Goal: Task Accomplishment & Management: Manage account settings

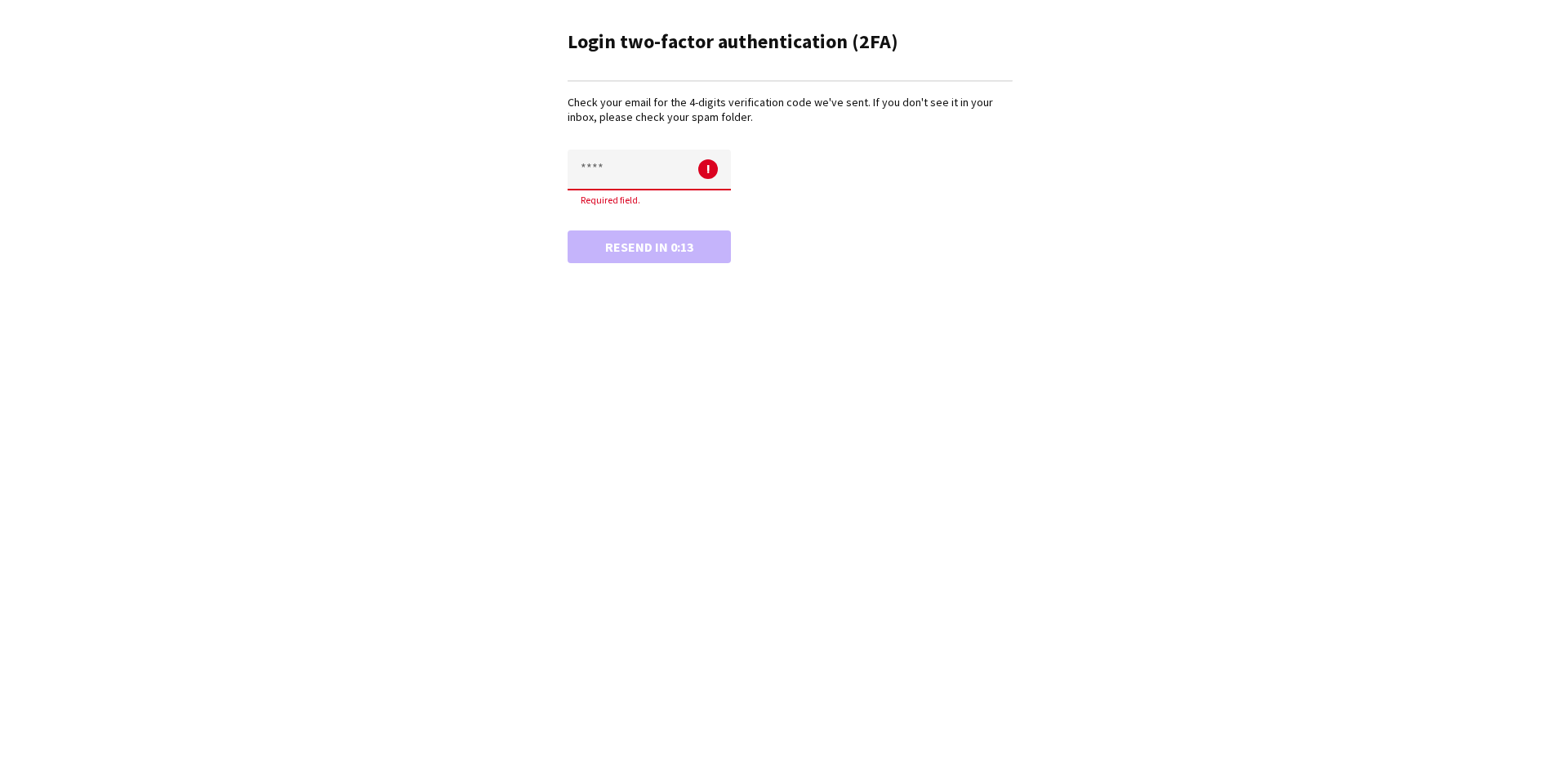
click at [700, 326] on div "Login two-factor authentication (2FA) Check your email for the 4-digits verific…" at bounding box center [784, 389] width 1568 height 778
click at [636, 183] on input "text" at bounding box center [648, 170] width 163 height 41
click at [646, 249] on button "Resend" at bounding box center [648, 246] width 163 height 33
click at [629, 174] on input "text" at bounding box center [648, 170] width 163 height 41
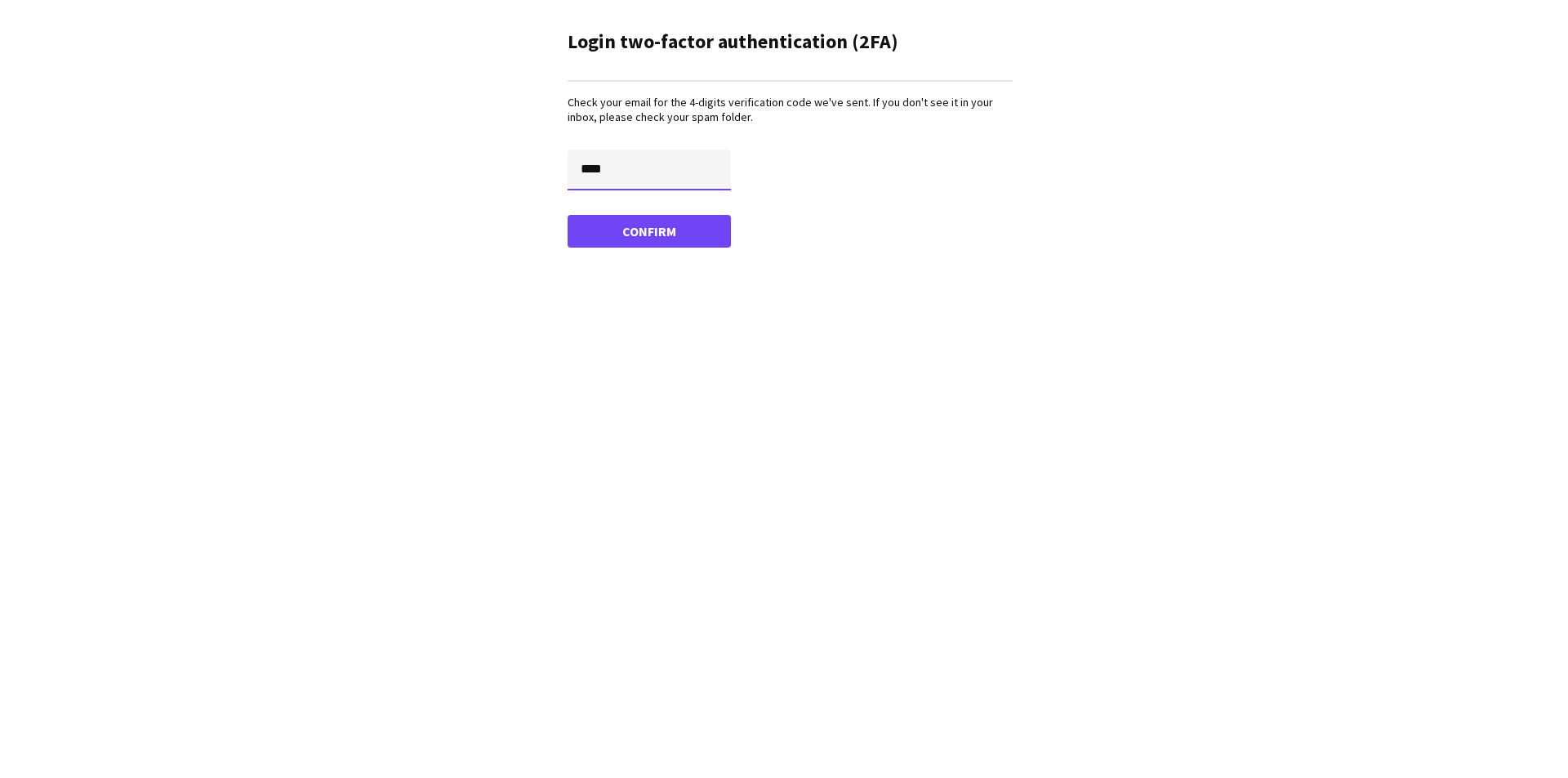
type input "****"
click at [649, 230] on button "Confirm" at bounding box center [648, 231] width 163 height 33
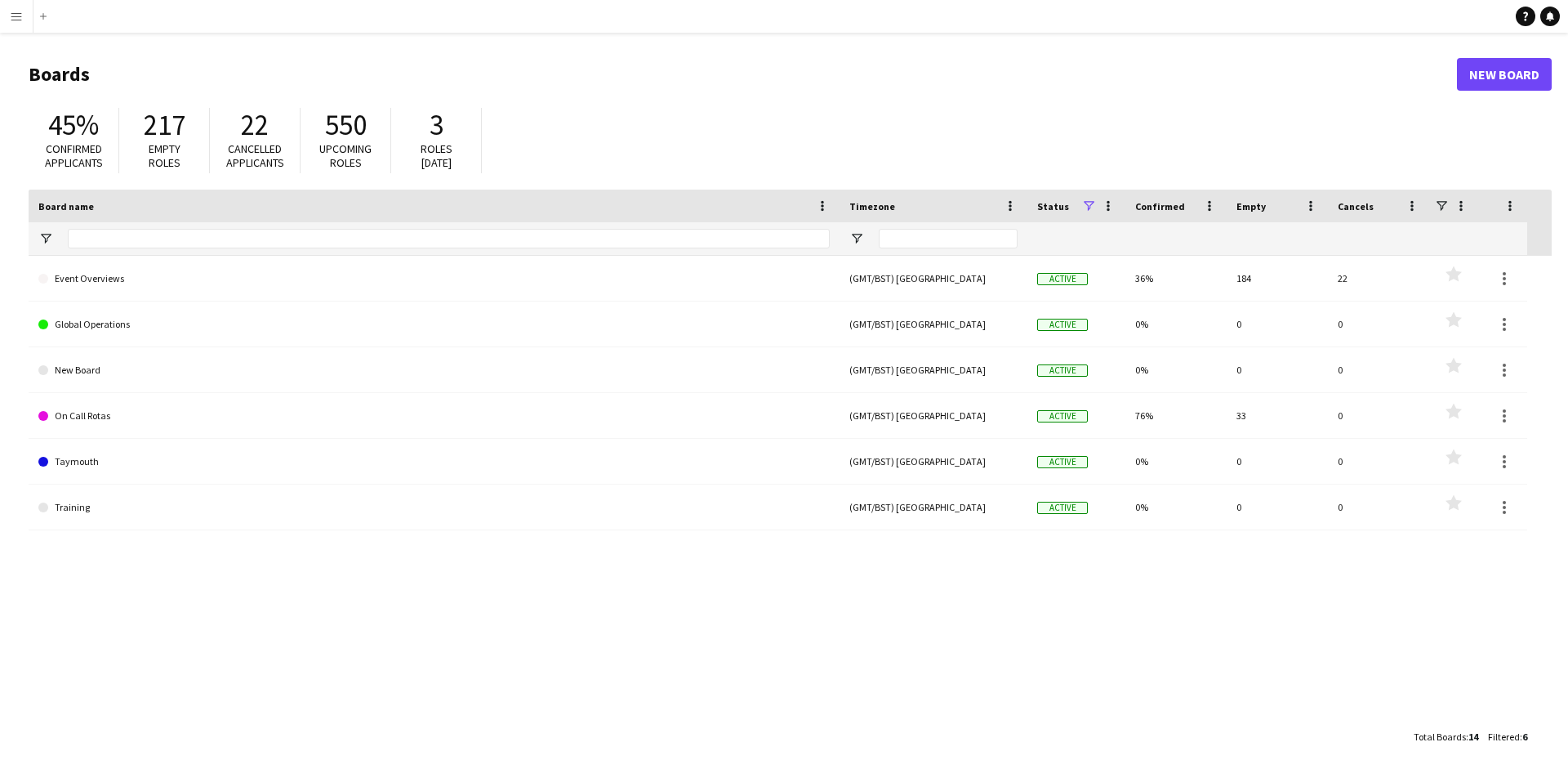
click at [12, 14] on app-icon "Menu" at bounding box center [16, 16] width 13 height 13
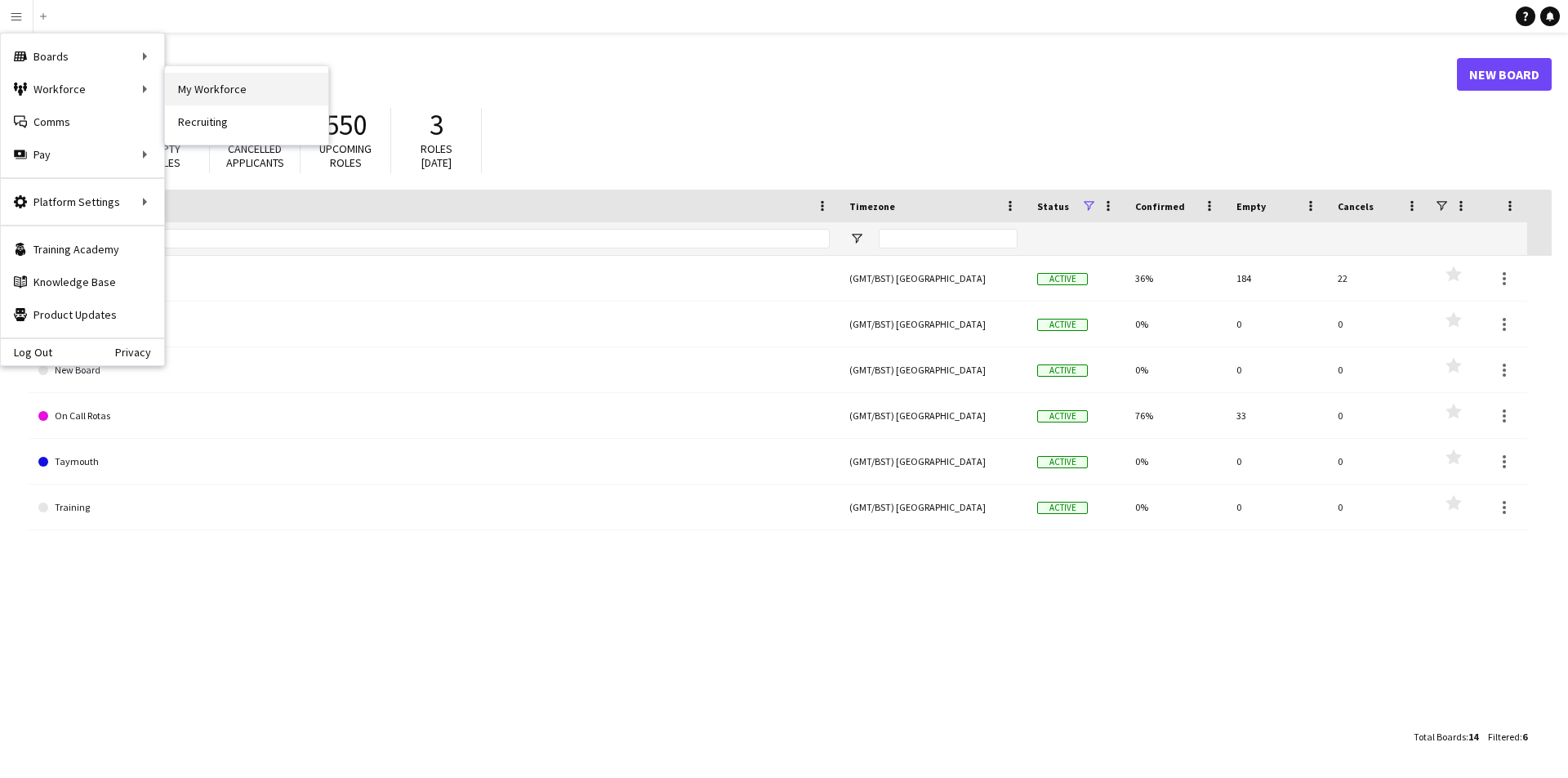
click at [222, 88] on link "My Workforce" at bounding box center [246, 89] width 163 height 33
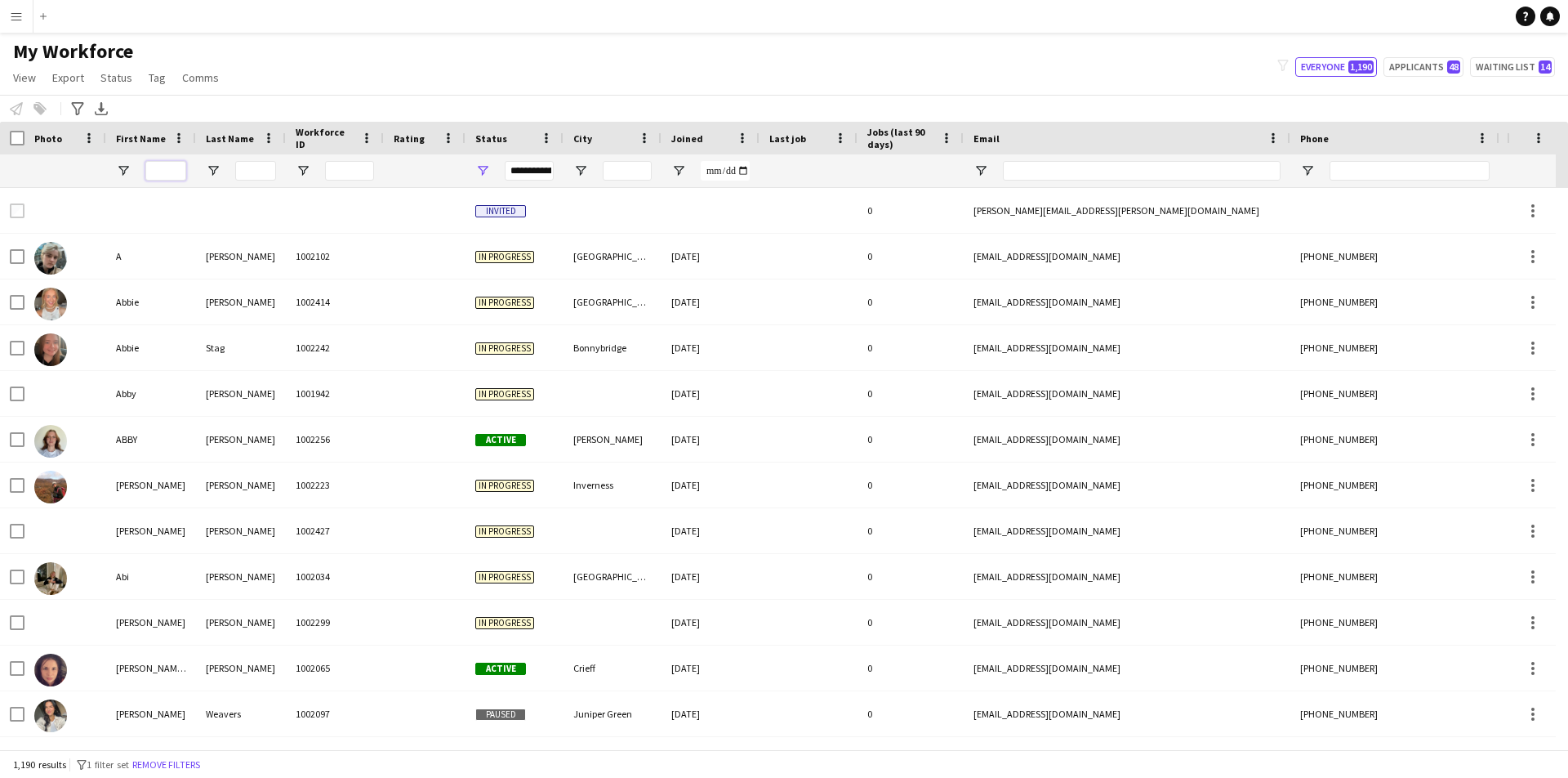
click at [171, 169] on input "First Name Filter Input" at bounding box center [166, 170] width 41 height 19
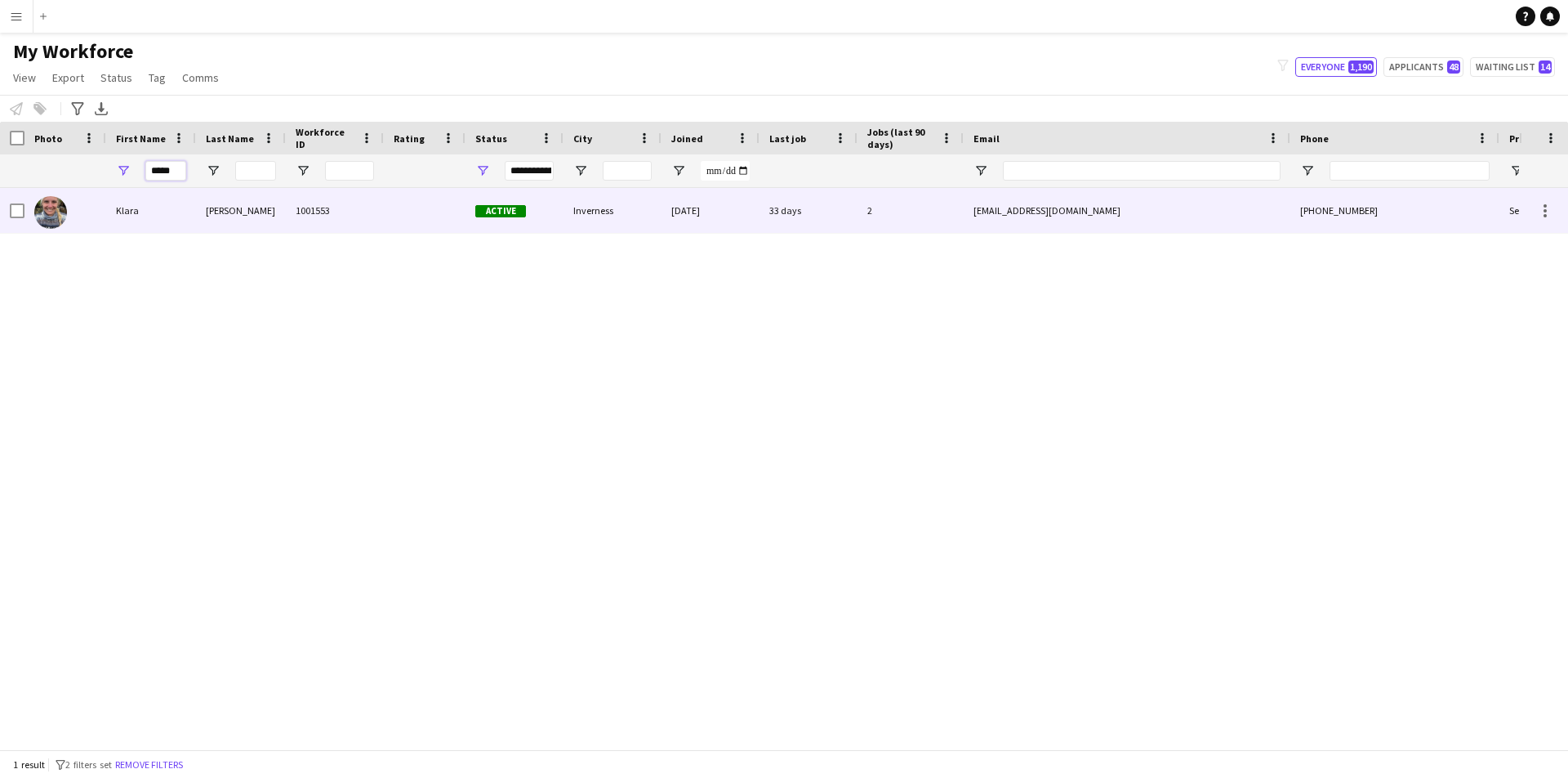
type input "*****"
click at [415, 218] on div at bounding box center [424, 210] width 82 height 45
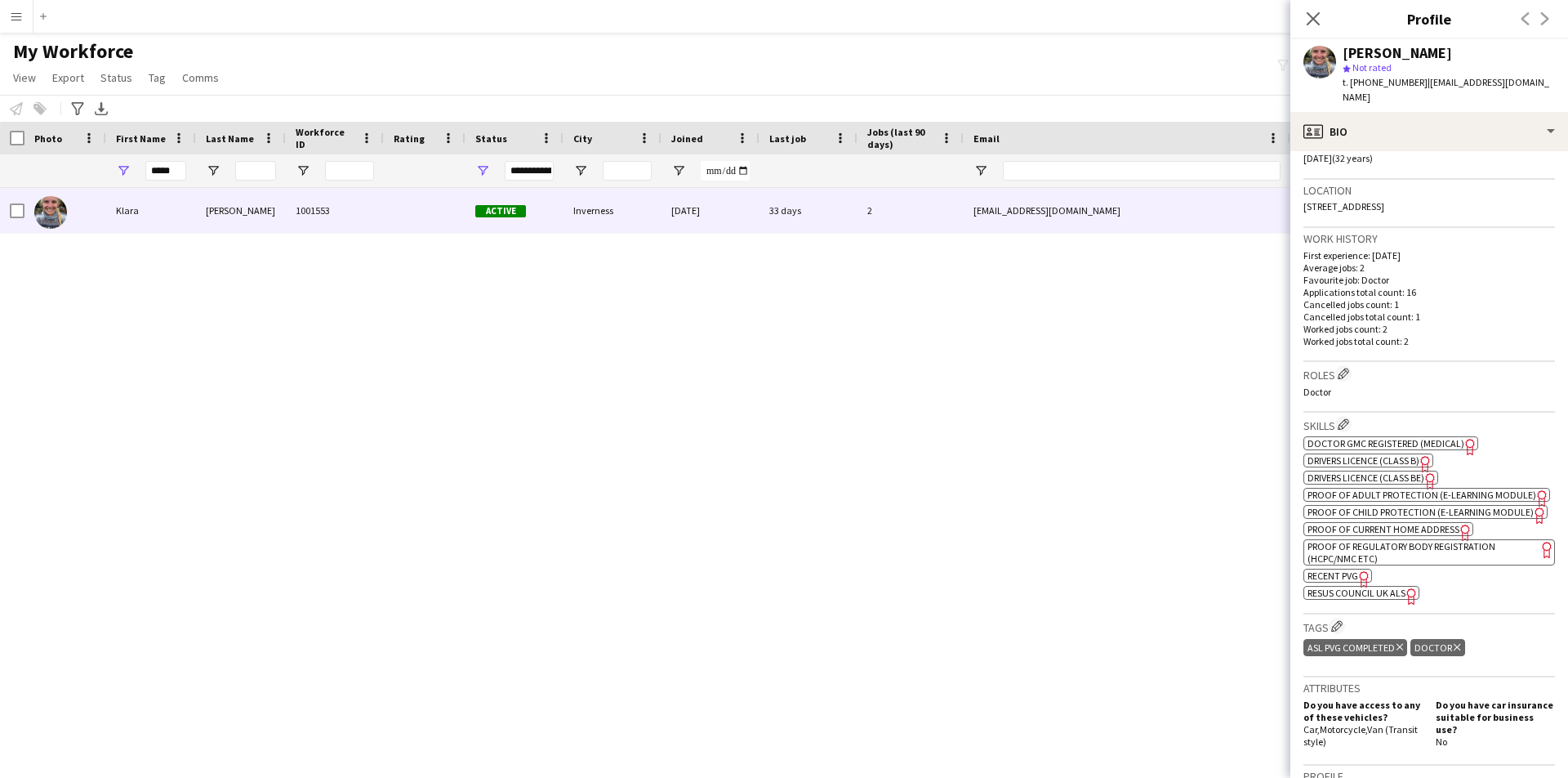
scroll to position [706, 0]
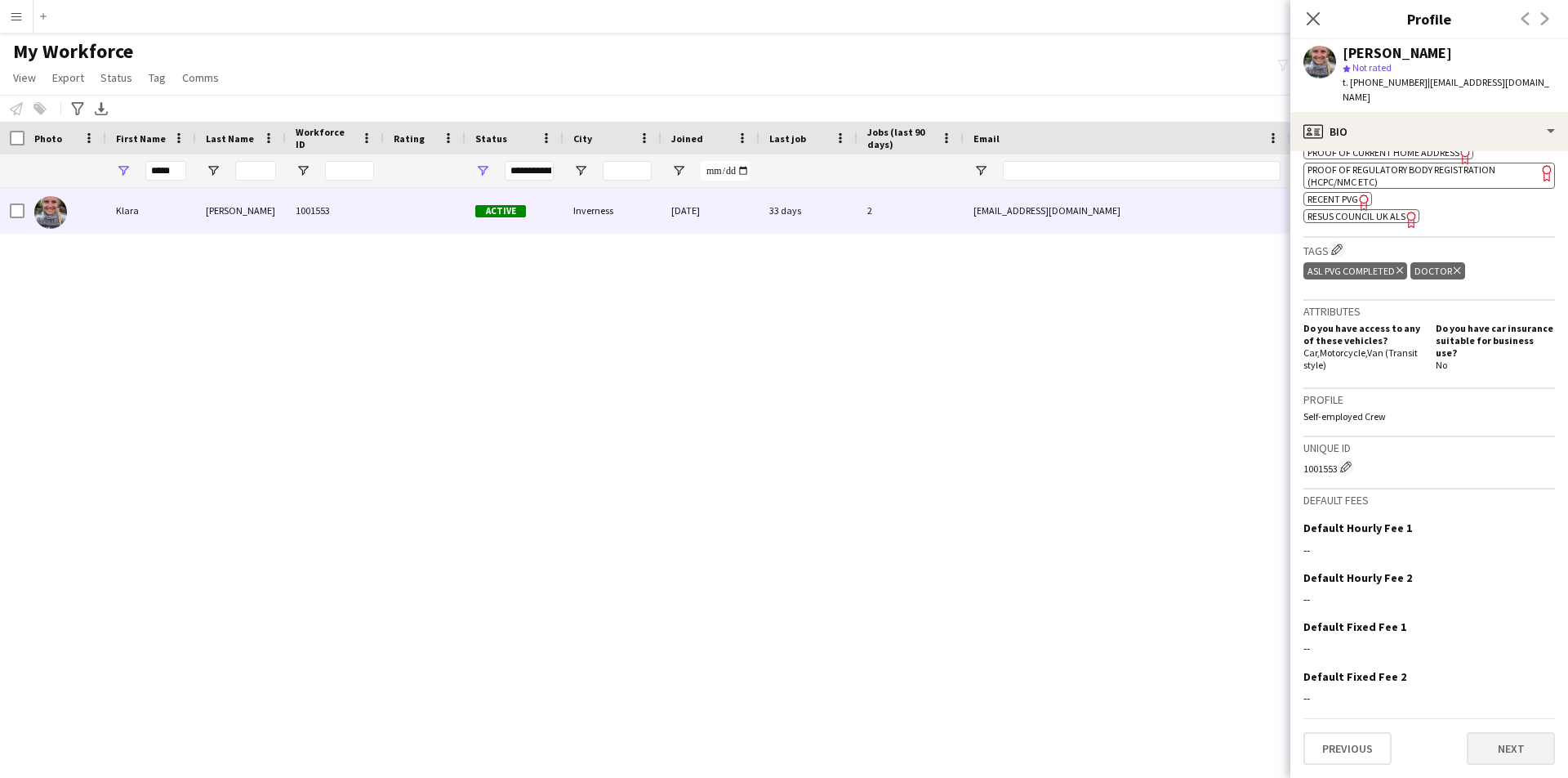
click at [1492, 750] on button "Next" at bounding box center [1511, 748] width 88 height 33
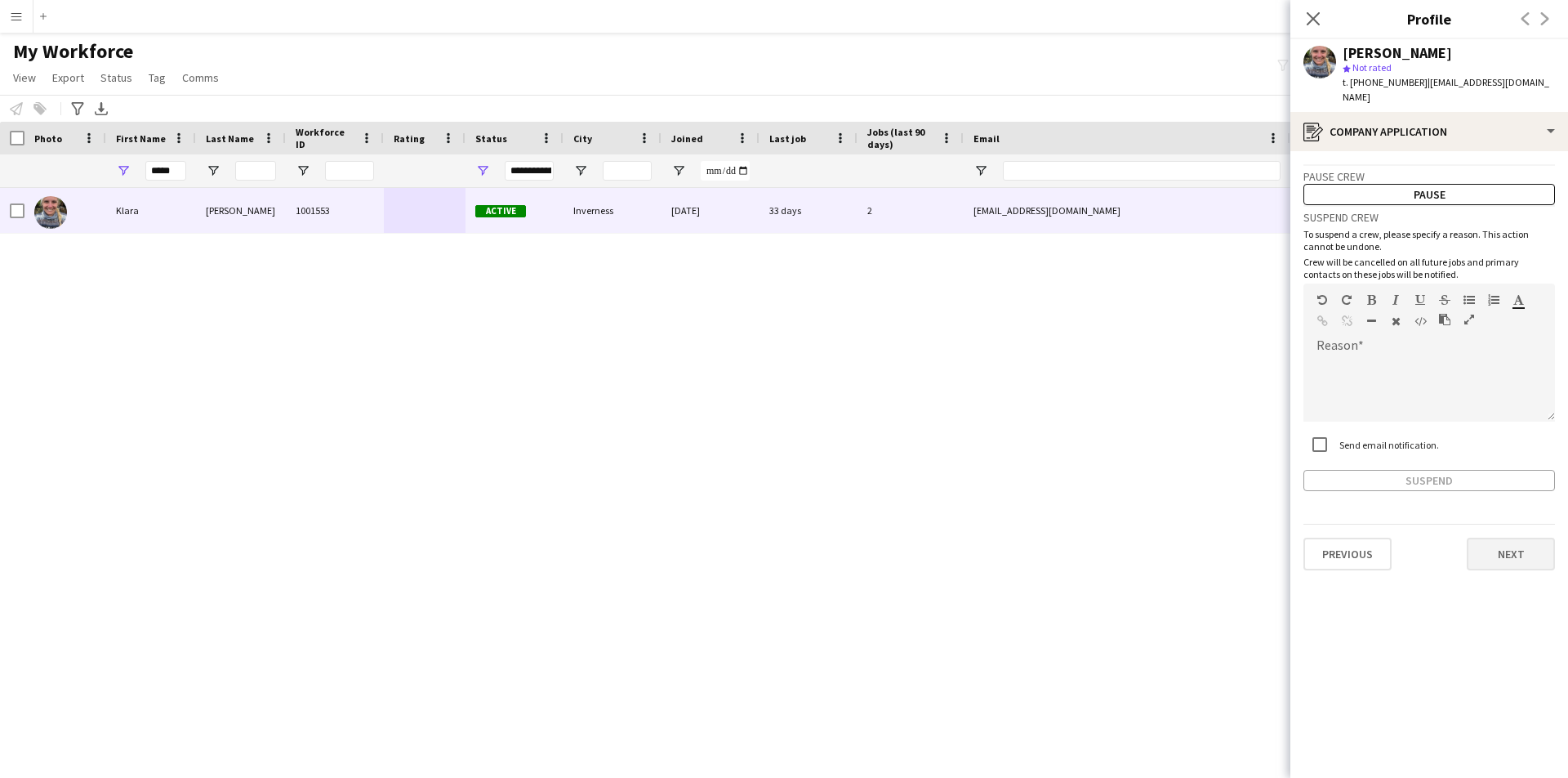
click at [1504, 542] on button "Next" at bounding box center [1511, 554] width 88 height 33
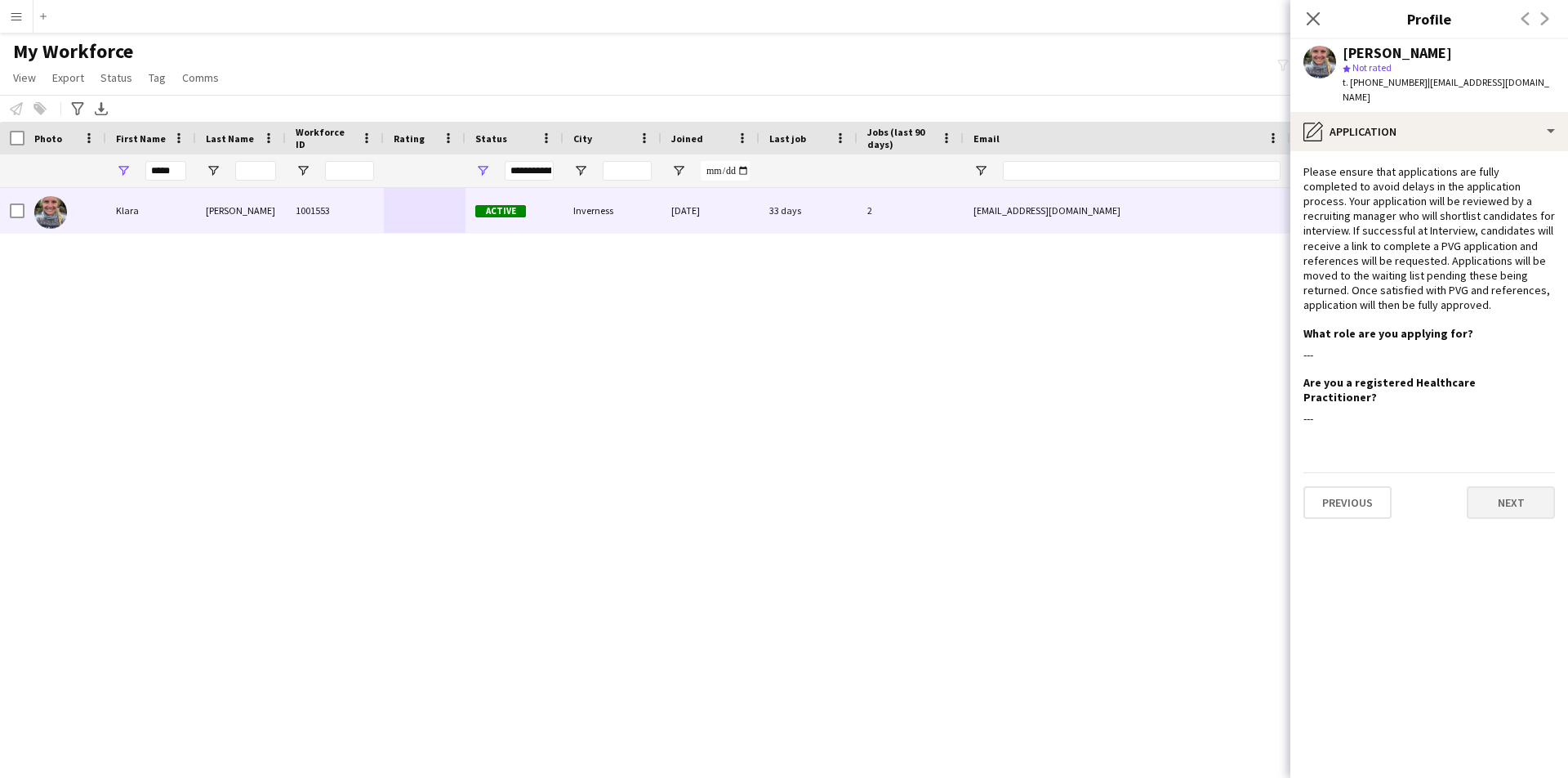
click at [1504, 486] on button "Next" at bounding box center [1511, 502] width 88 height 33
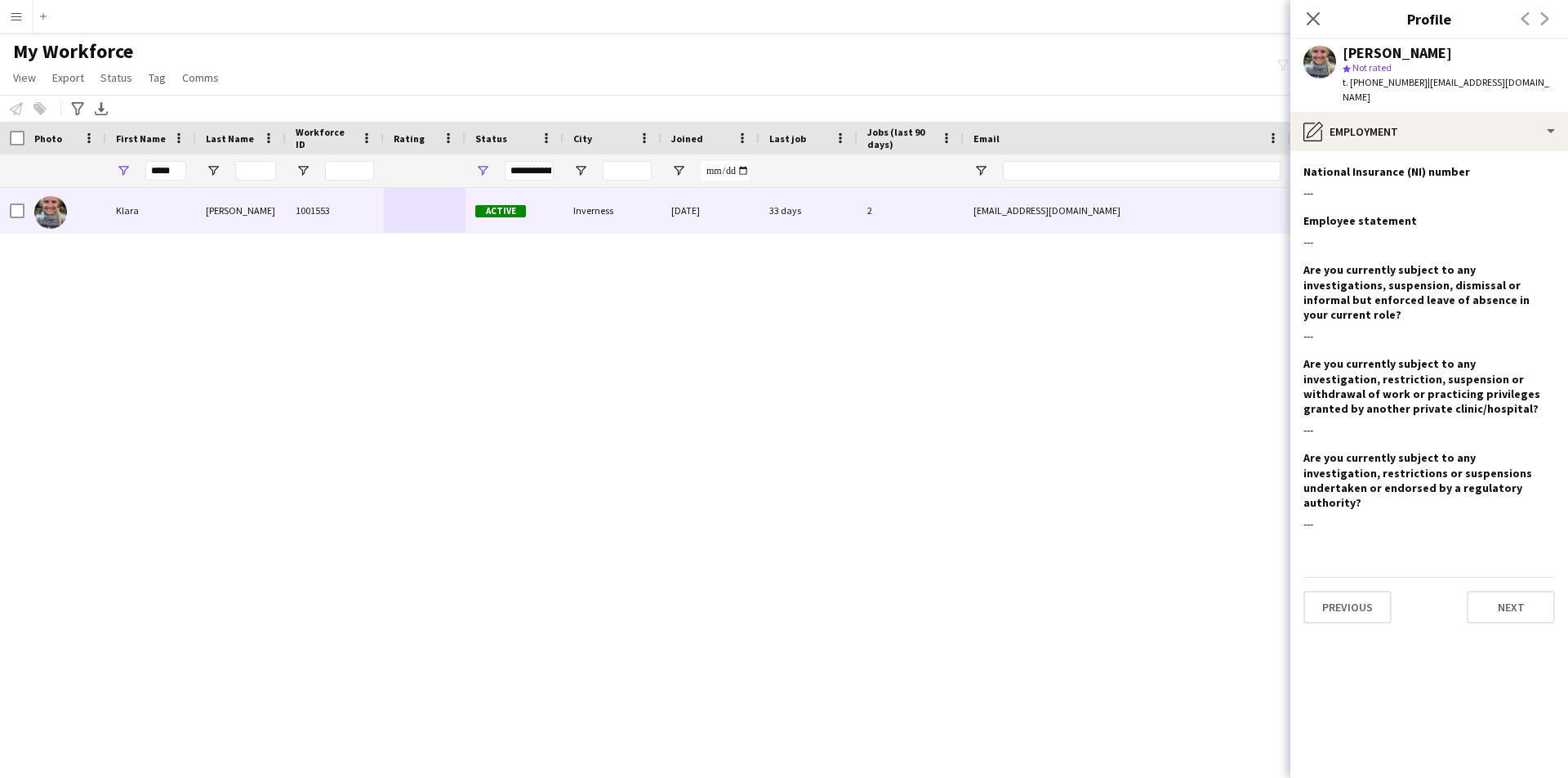
click at [1512, 590] on button "Next" at bounding box center [1511, 606] width 88 height 33
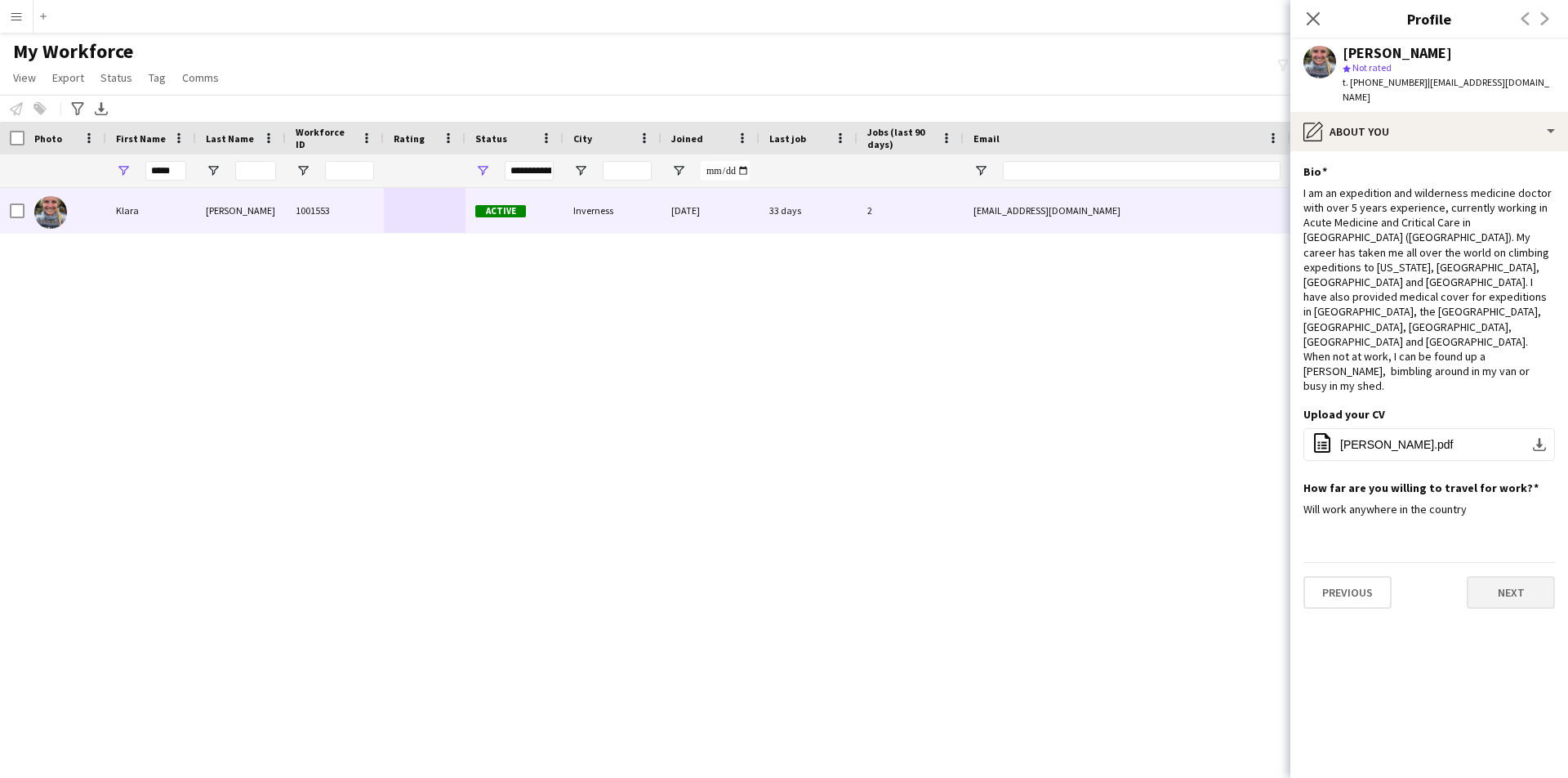
click at [1499, 576] on button "Next" at bounding box center [1511, 592] width 88 height 33
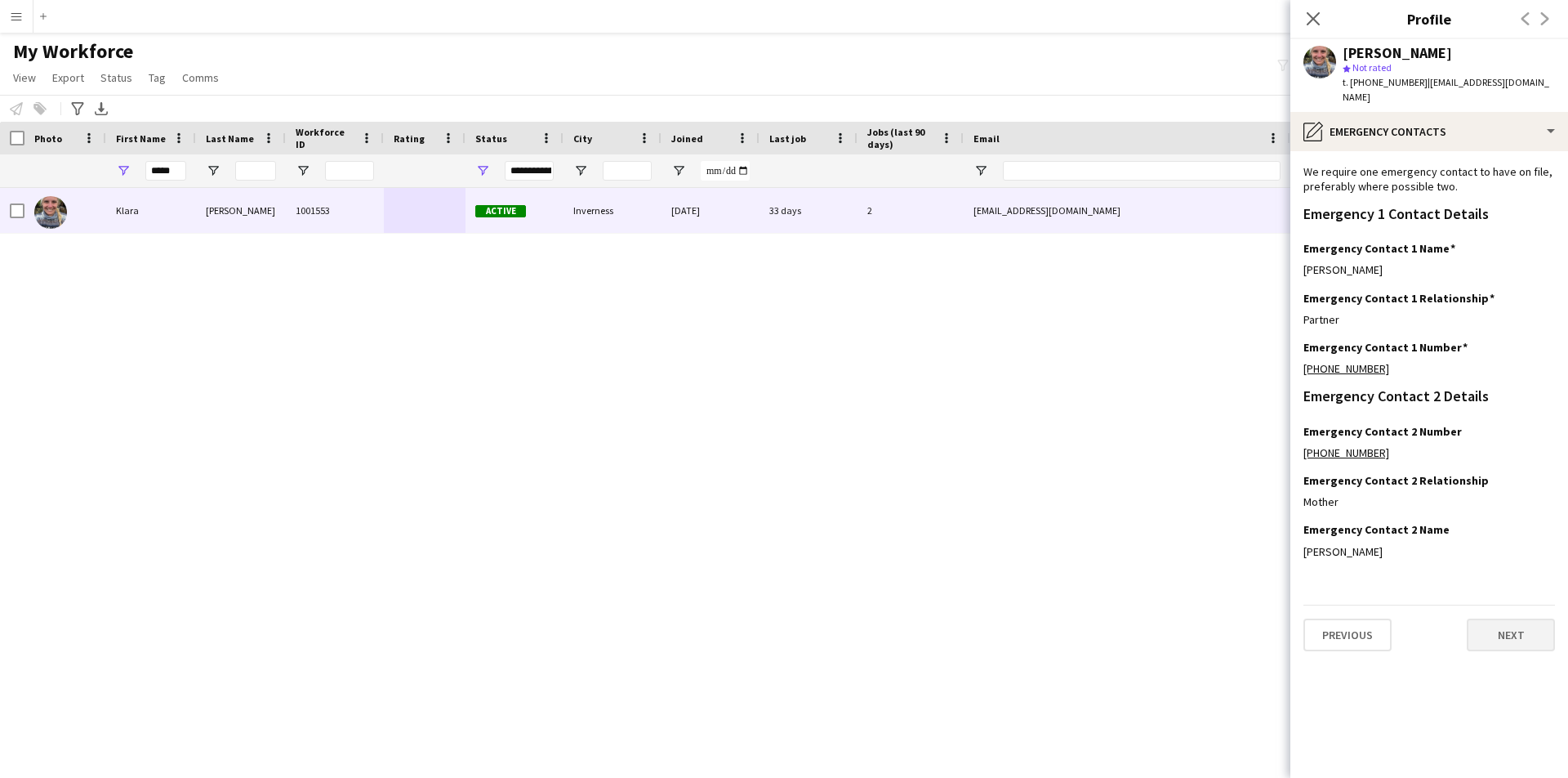
click at [1504, 618] on button "Next" at bounding box center [1511, 634] width 88 height 33
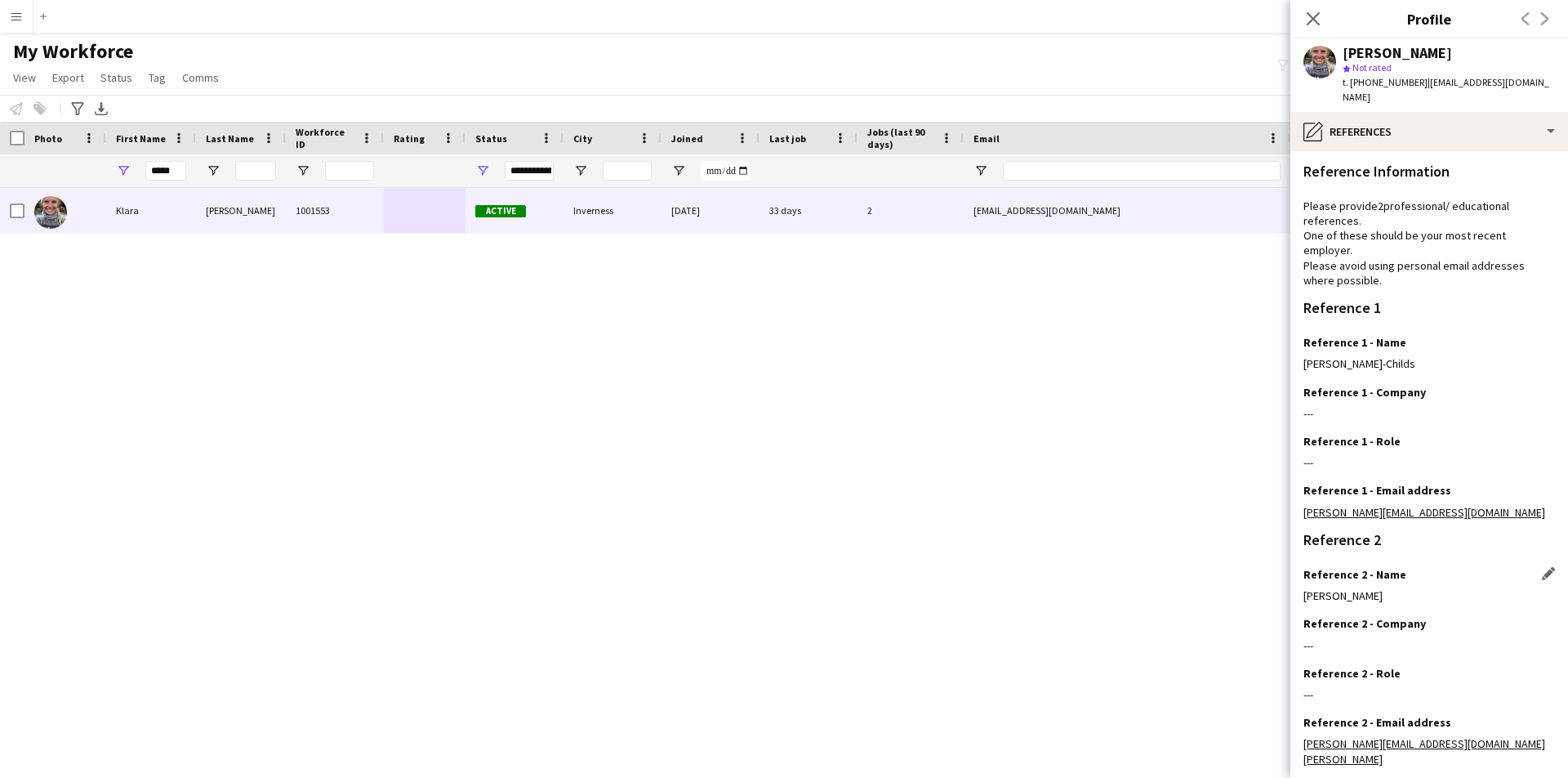
scroll to position [192, 0]
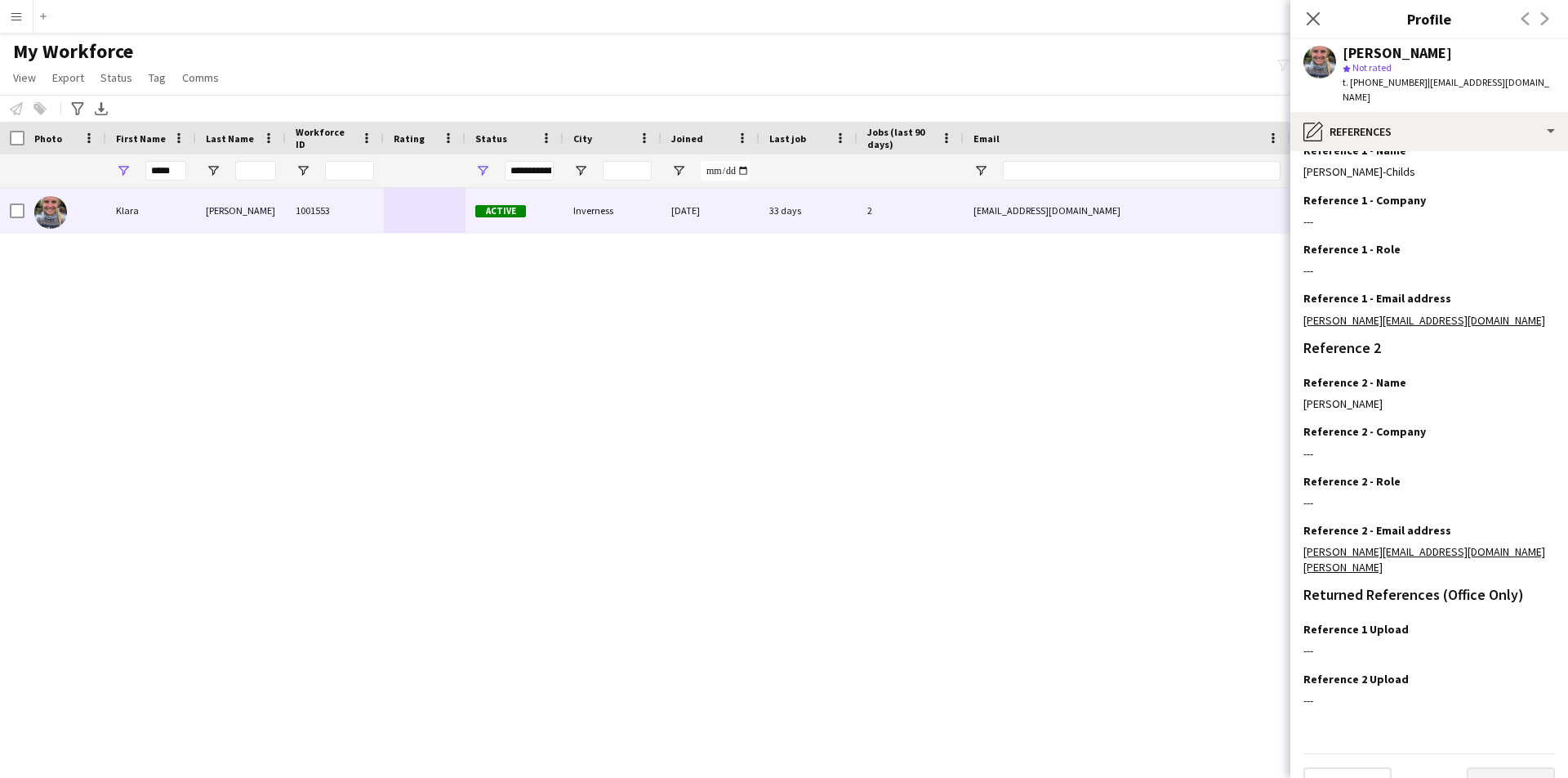
click at [1496, 767] on button "Next" at bounding box center [1511, 783] width 88 height 33
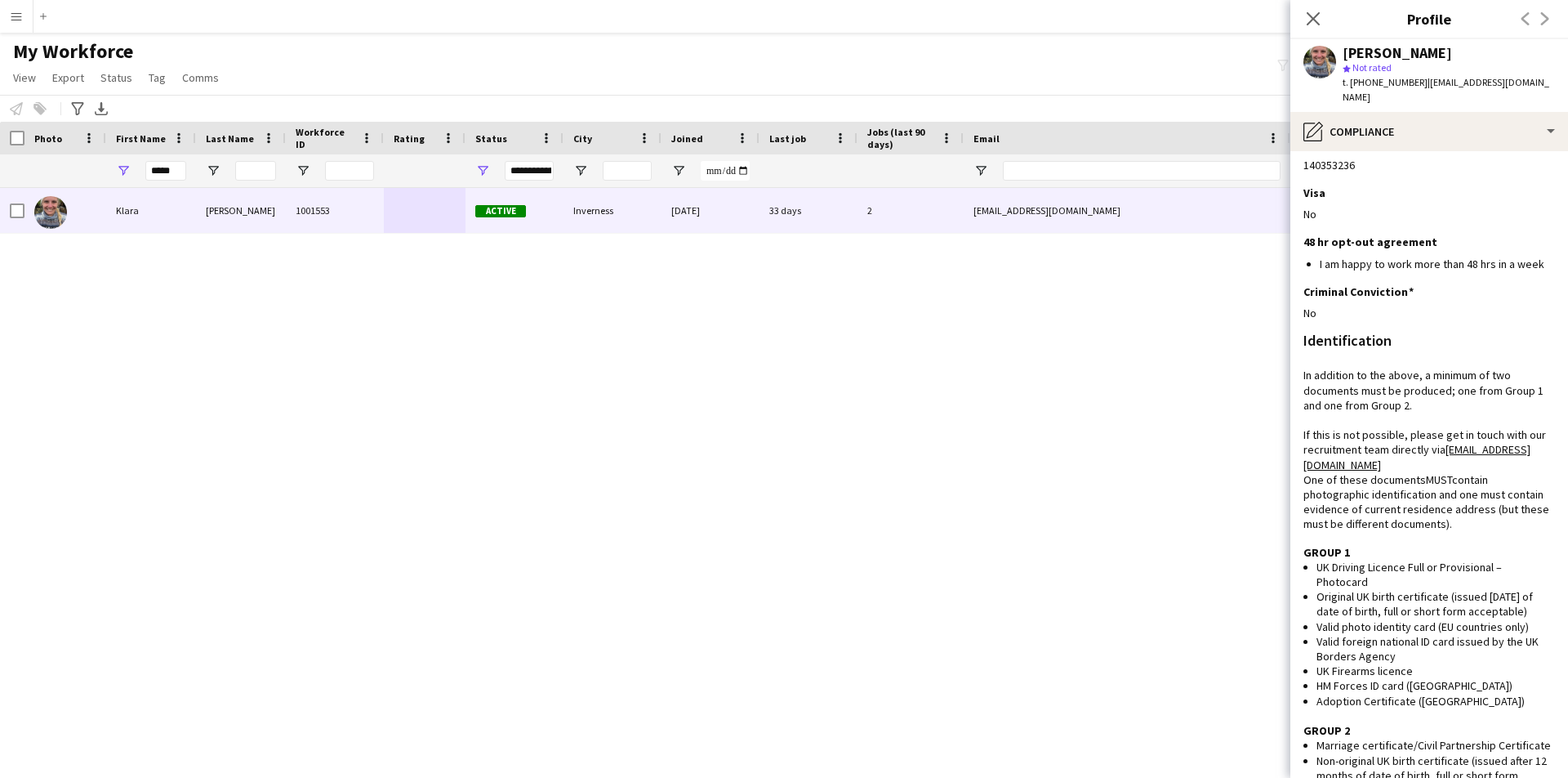
scroll to position [1165, 0]
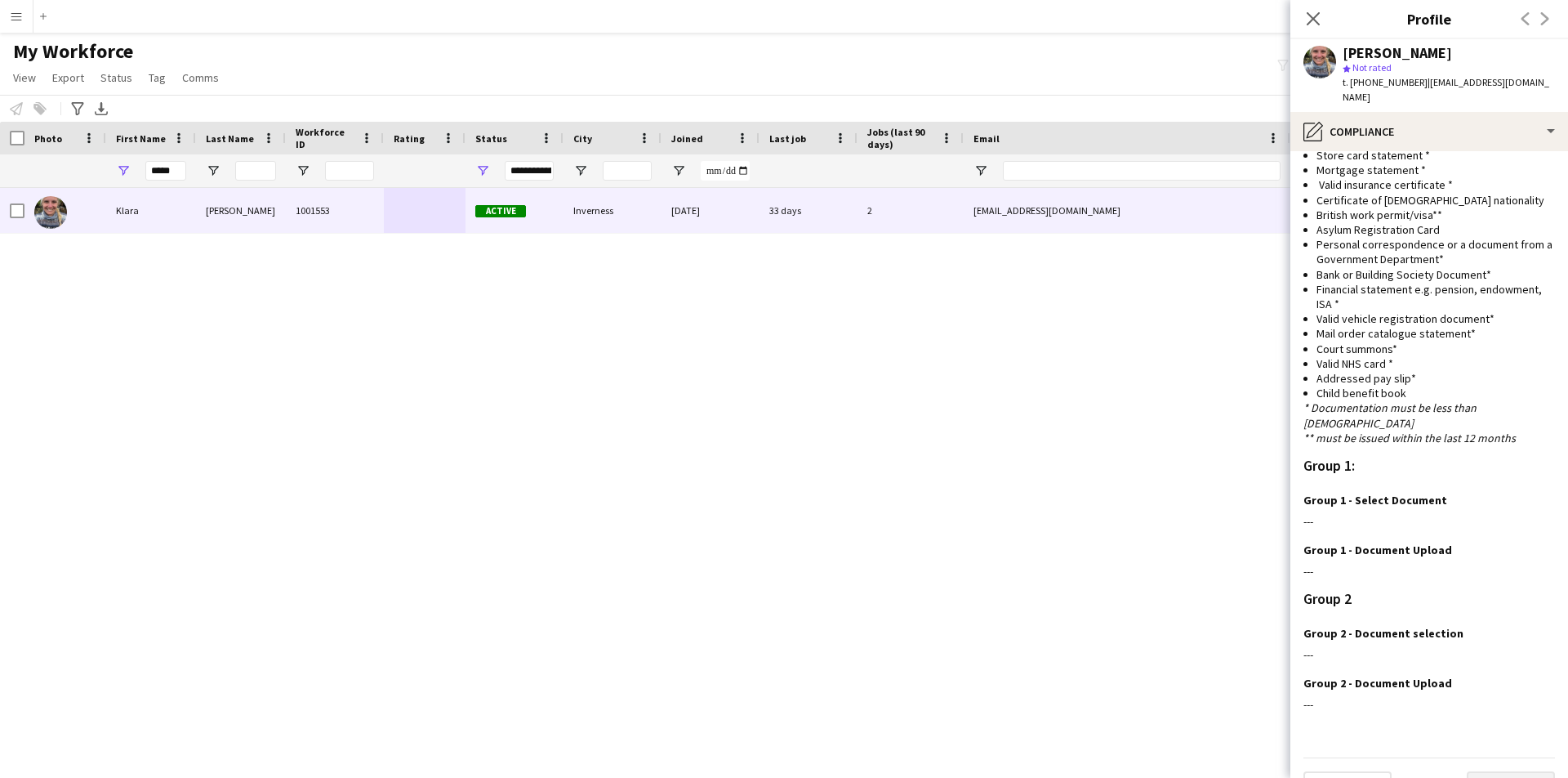
click at [1490, 771] on button "Next" at bounding box center [1511, 787] width 88 height 33
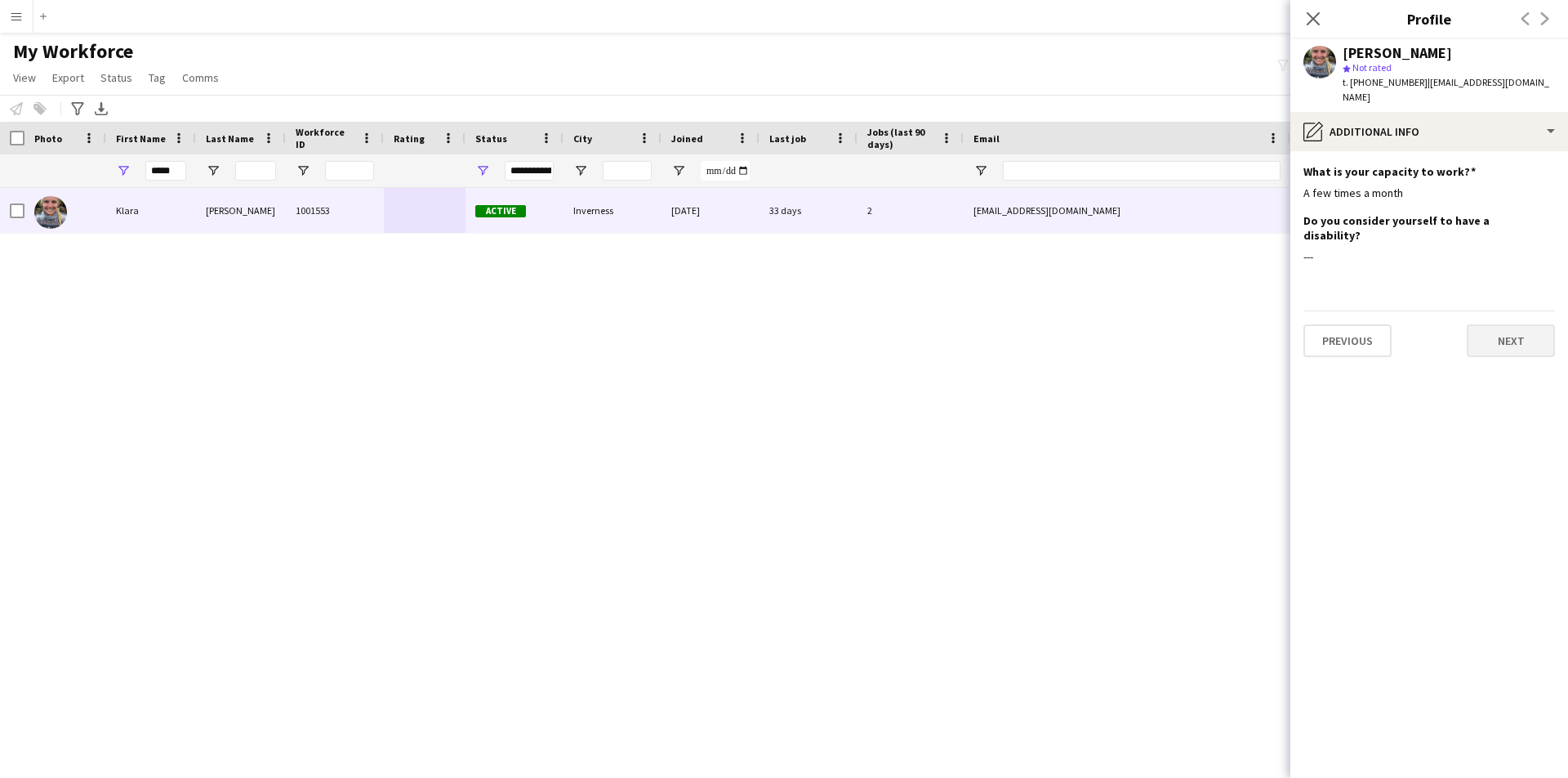
click at [1514, 324] on button "Next" at bounding box center [1511, 340] width 88 height 33
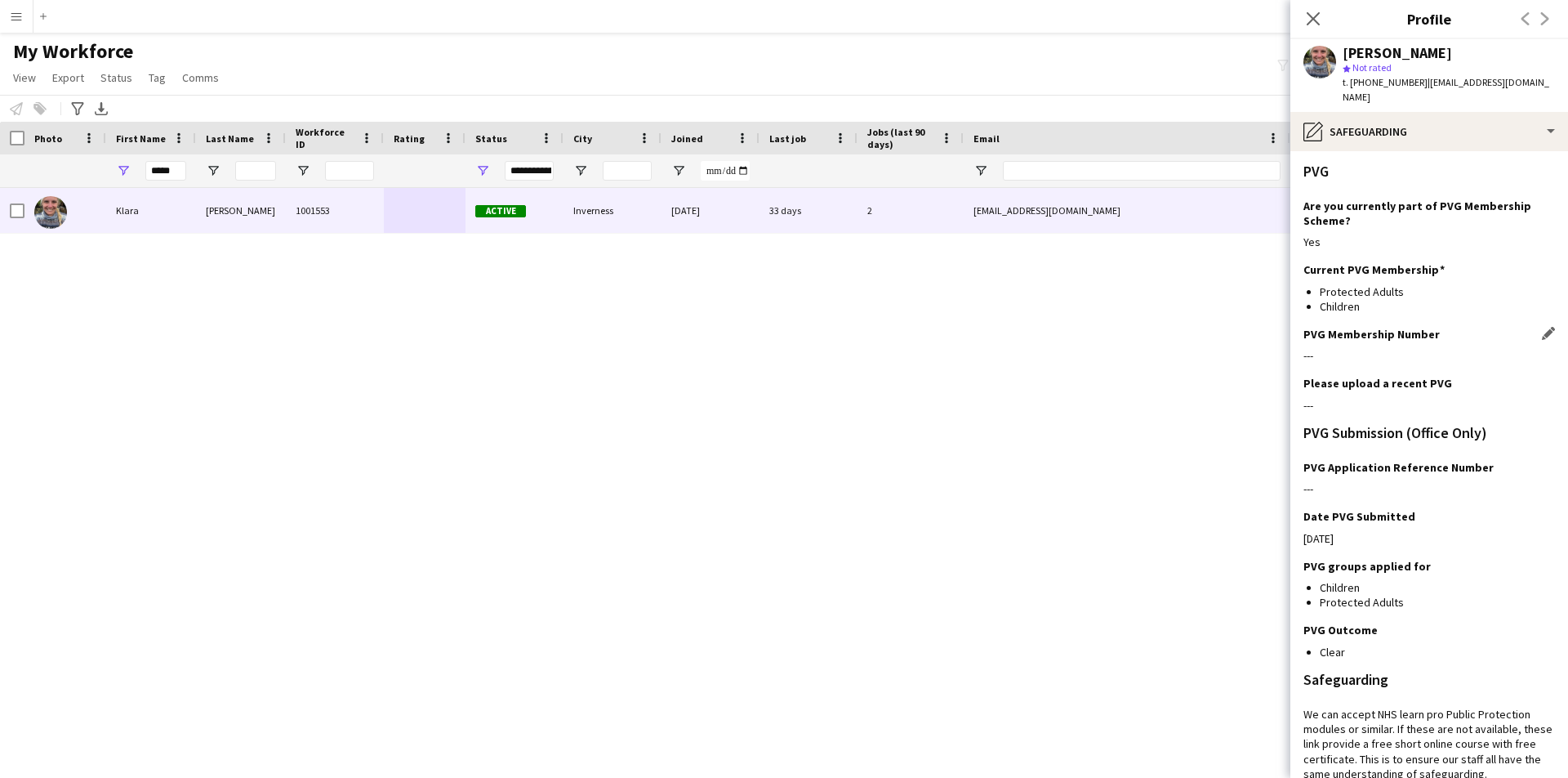
scroll to position [276, 0]
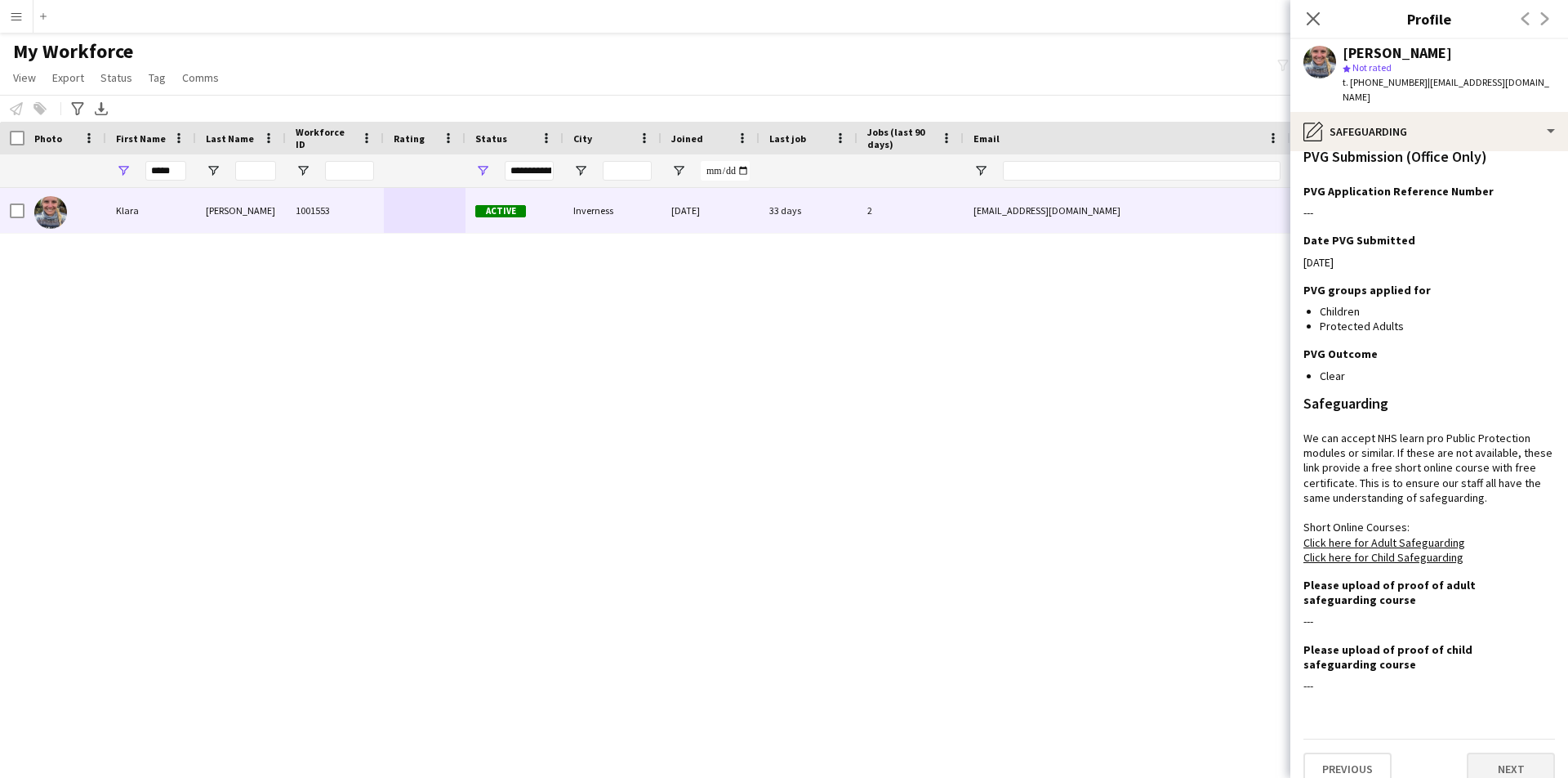
click at [1503, 753] on button "Next" at bounding box center [1511, 769] width 88 height 33
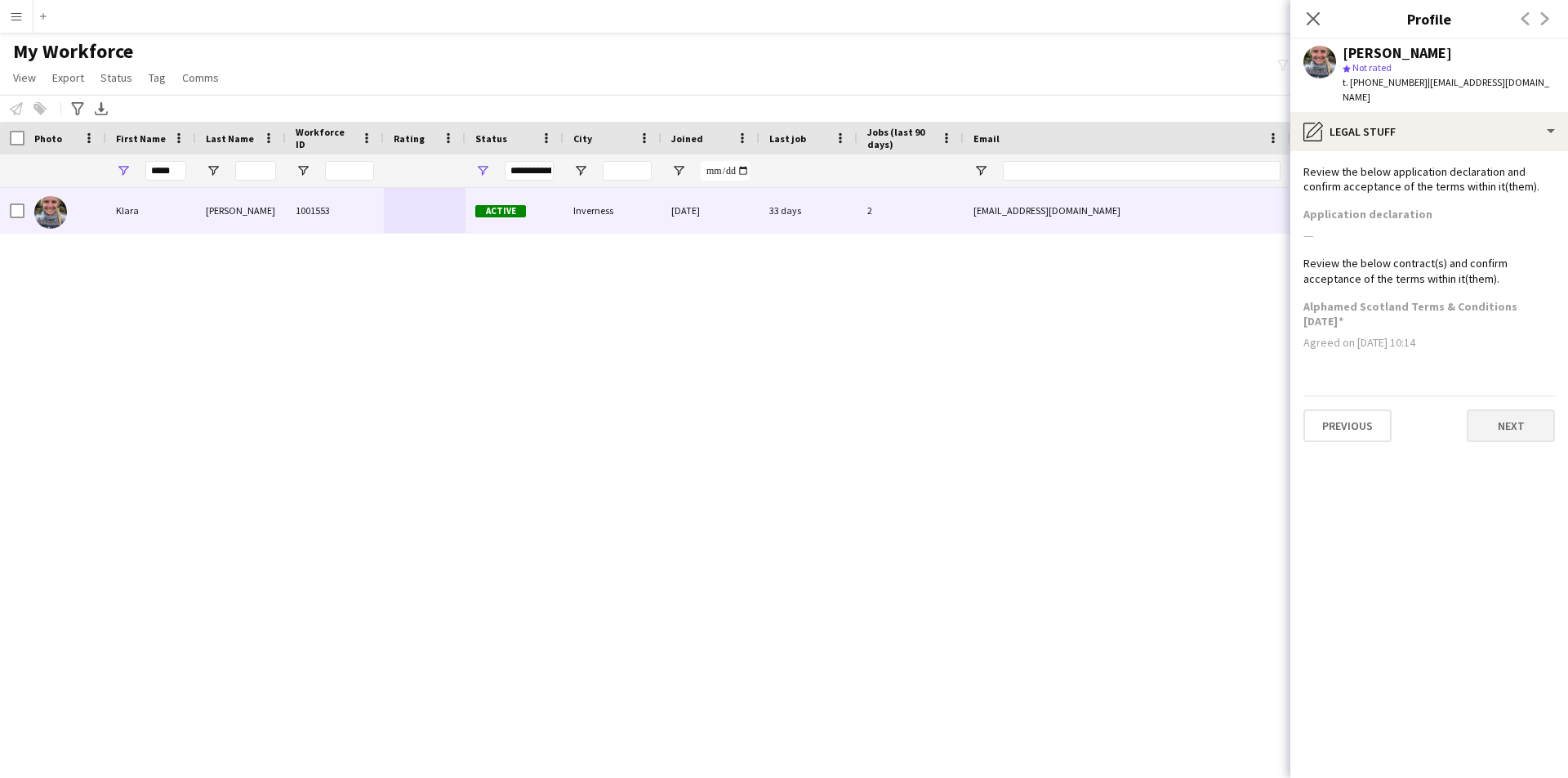
click at [1500, 415] on button "Next" at bounding box center [1511, 425] width 88 height 33
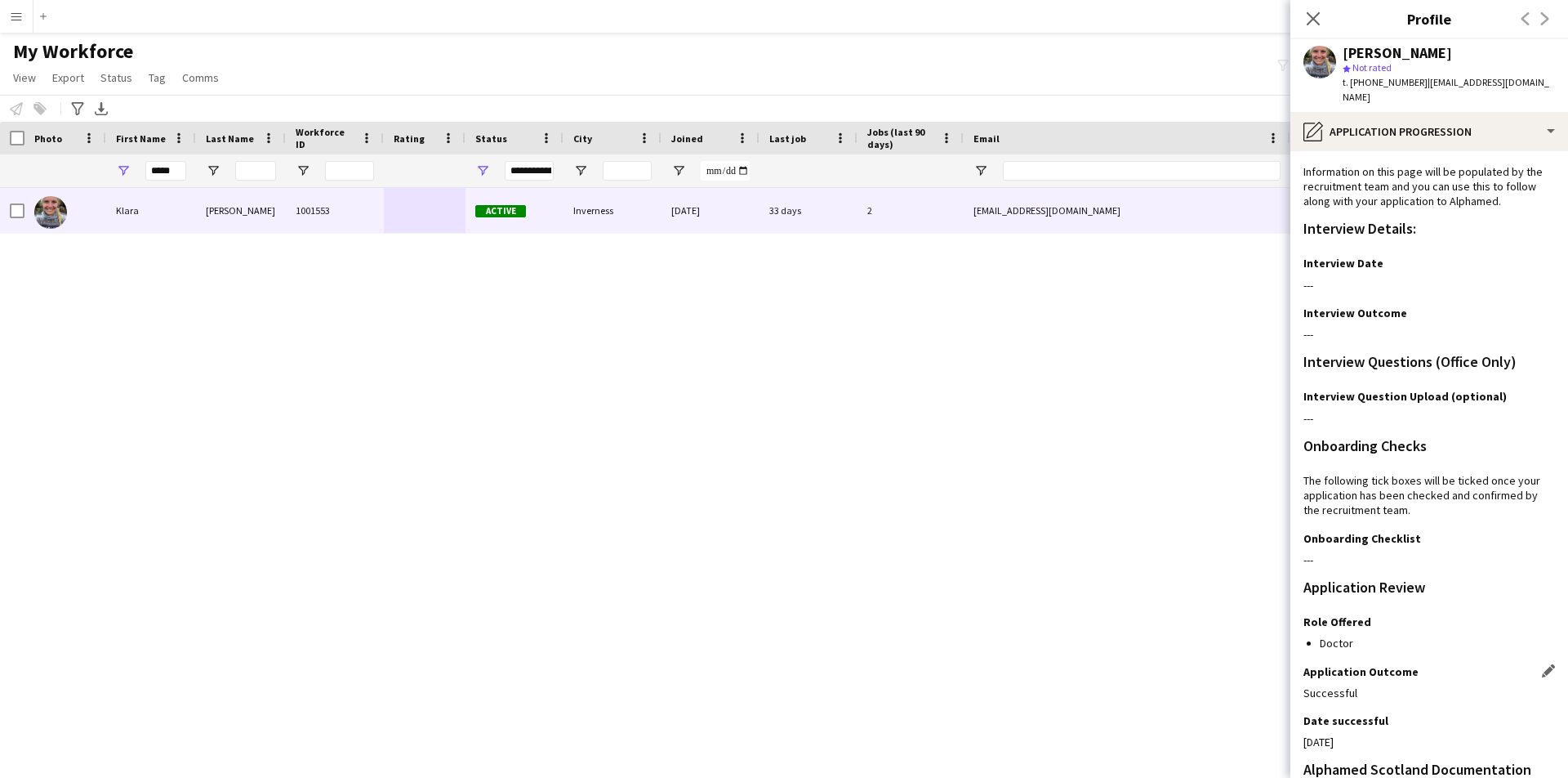
scroll to position [255, 0]
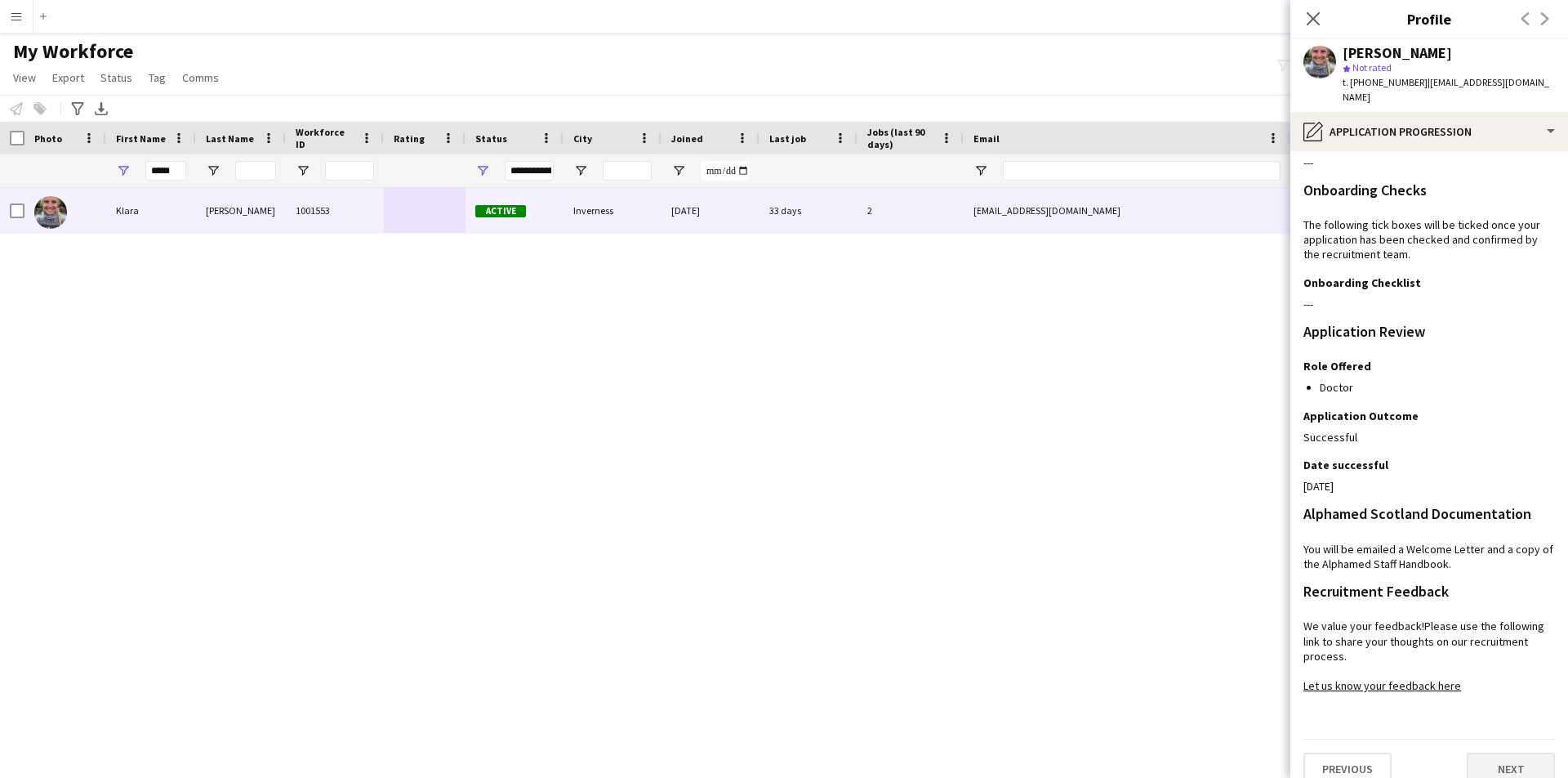
click at [1503, 753] on button "Next" at bounding box center [1511, 769] width 88 height 33
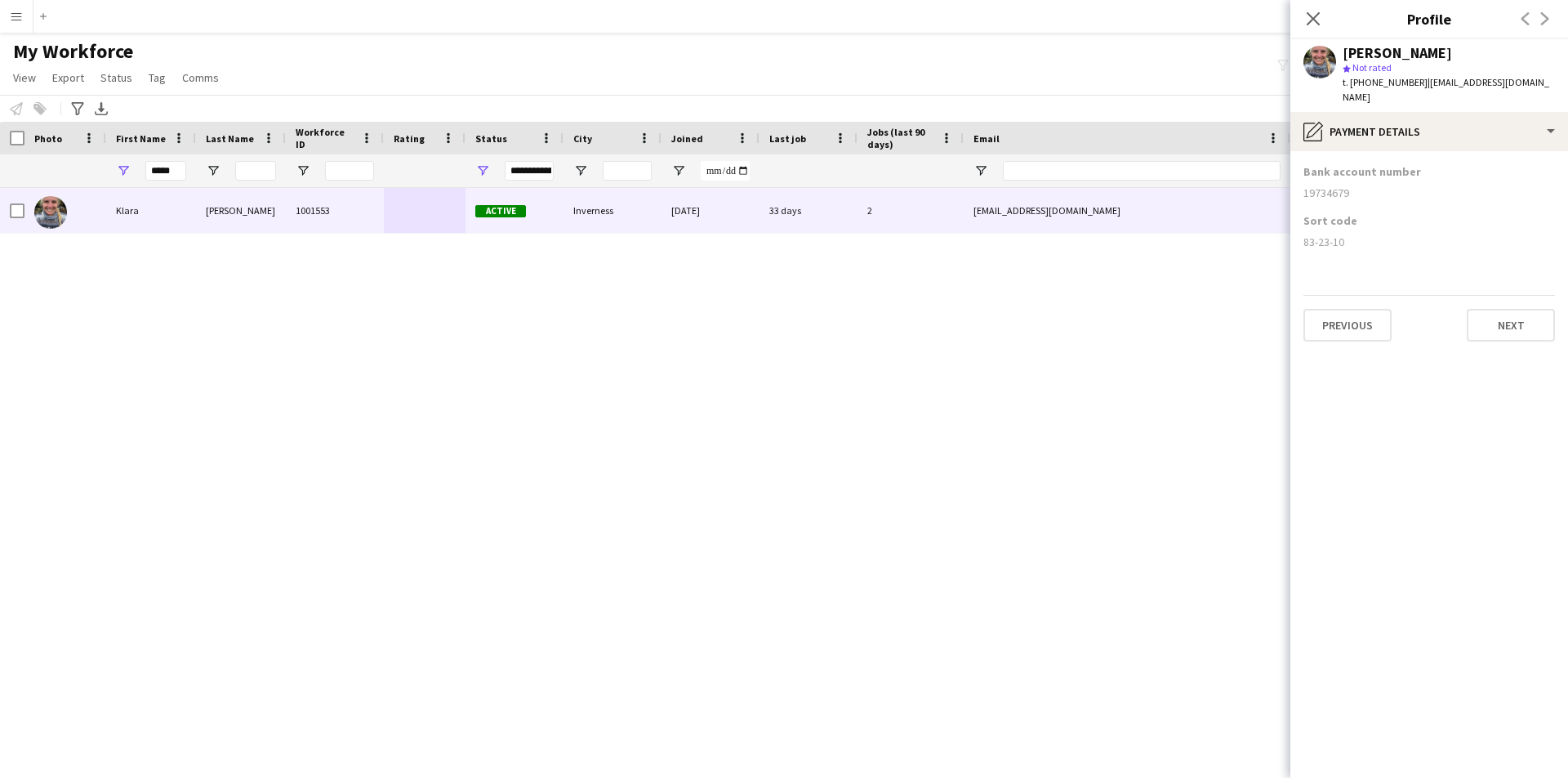
scroll to position [0, 0]
click at [17, 14] on app-icon "Menu" at bounding box center [16, 16] width 13 height 13
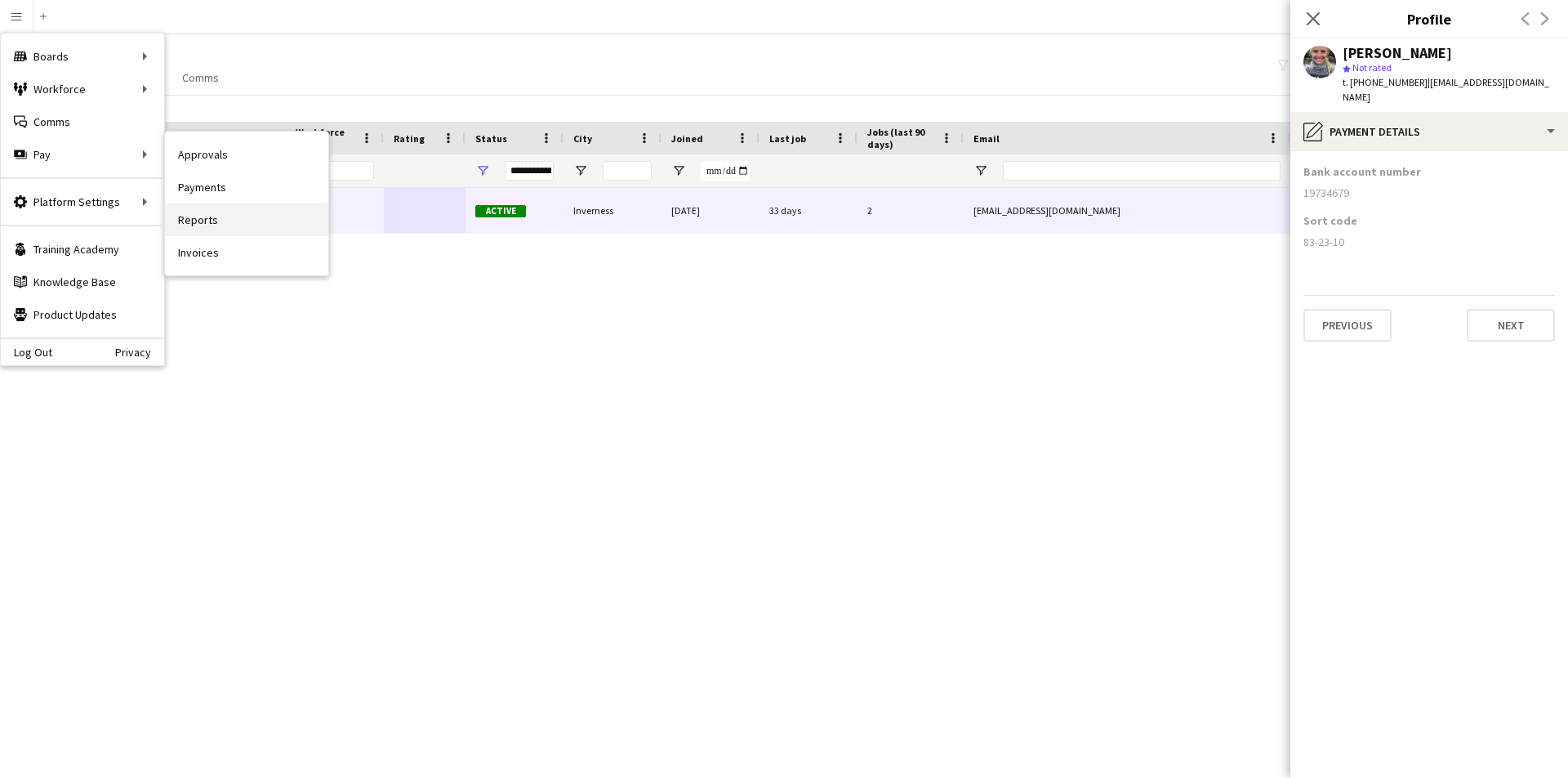
click at [227, 219] on link "Reports" at bounding box center [246, 220] width 163 height 33
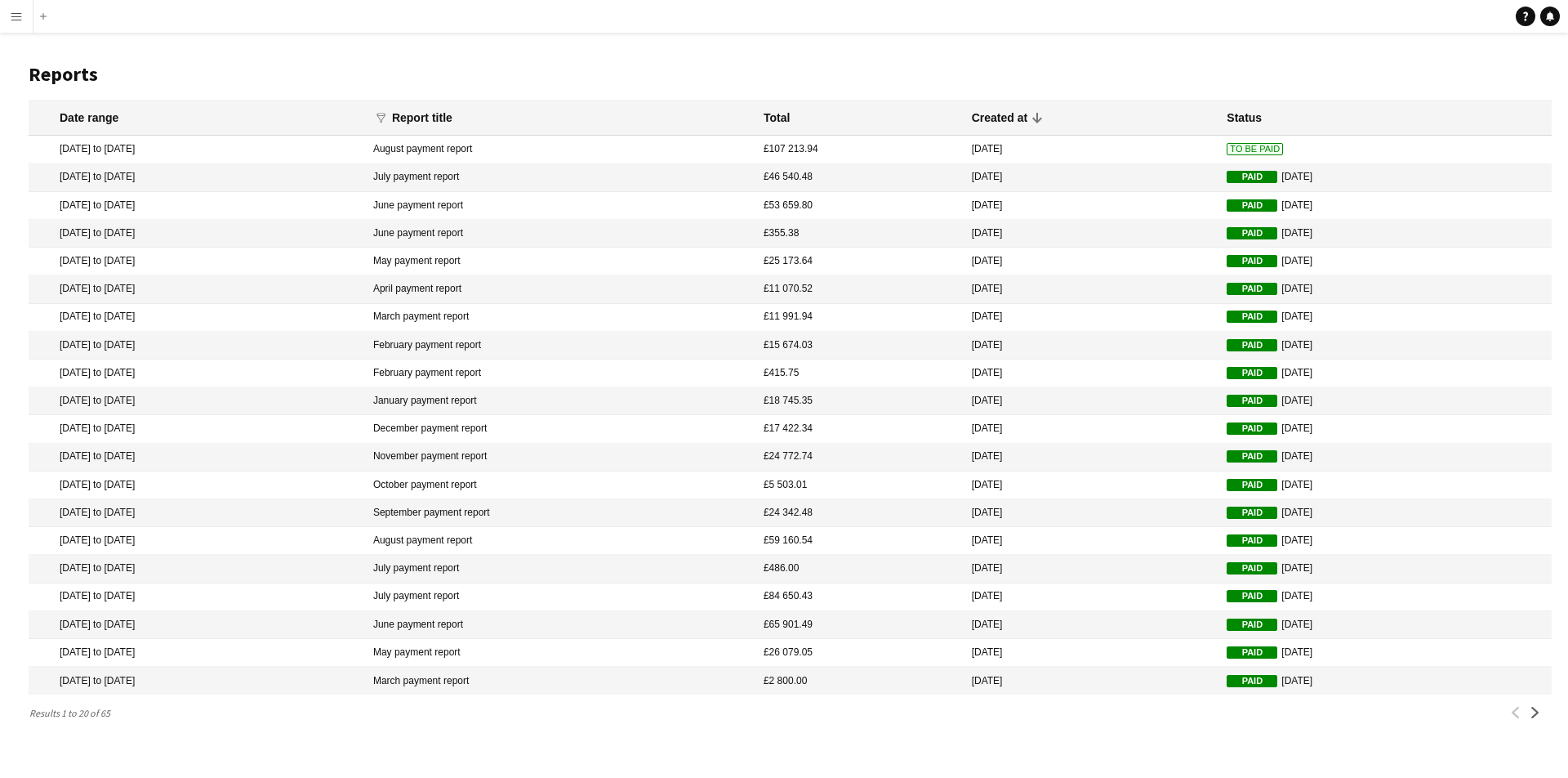
click at [1232, 150] on span "To Be Paid" at bounding box center [1254, 149] width 57 height 12
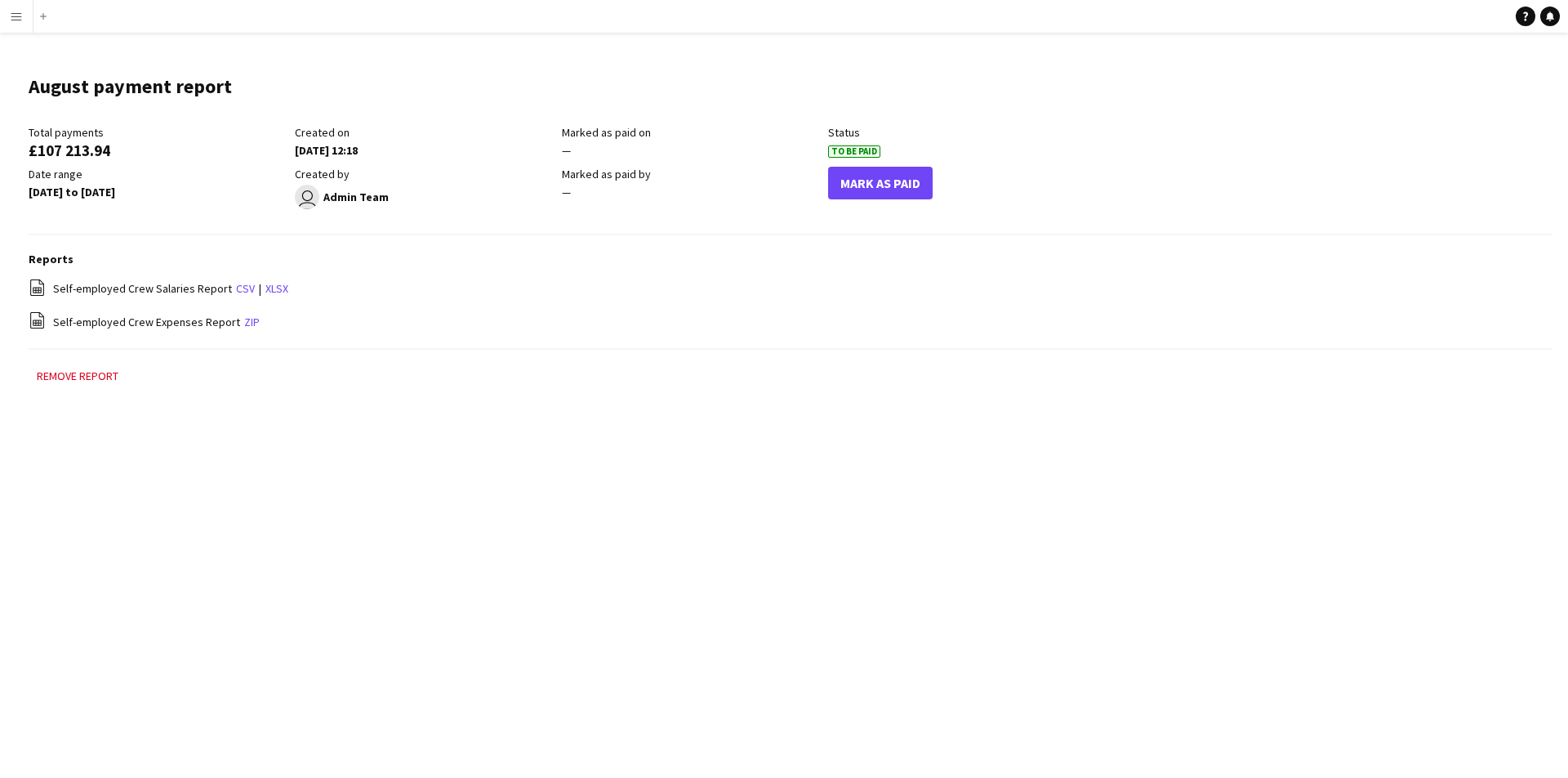
click at [893, 190] on button "Mark As Paid" at bounding box center [880, 183] width 105 height 33
click at [12, 17] on app-icon "Menu" at bounding box center [16, 16] width 13 height 13
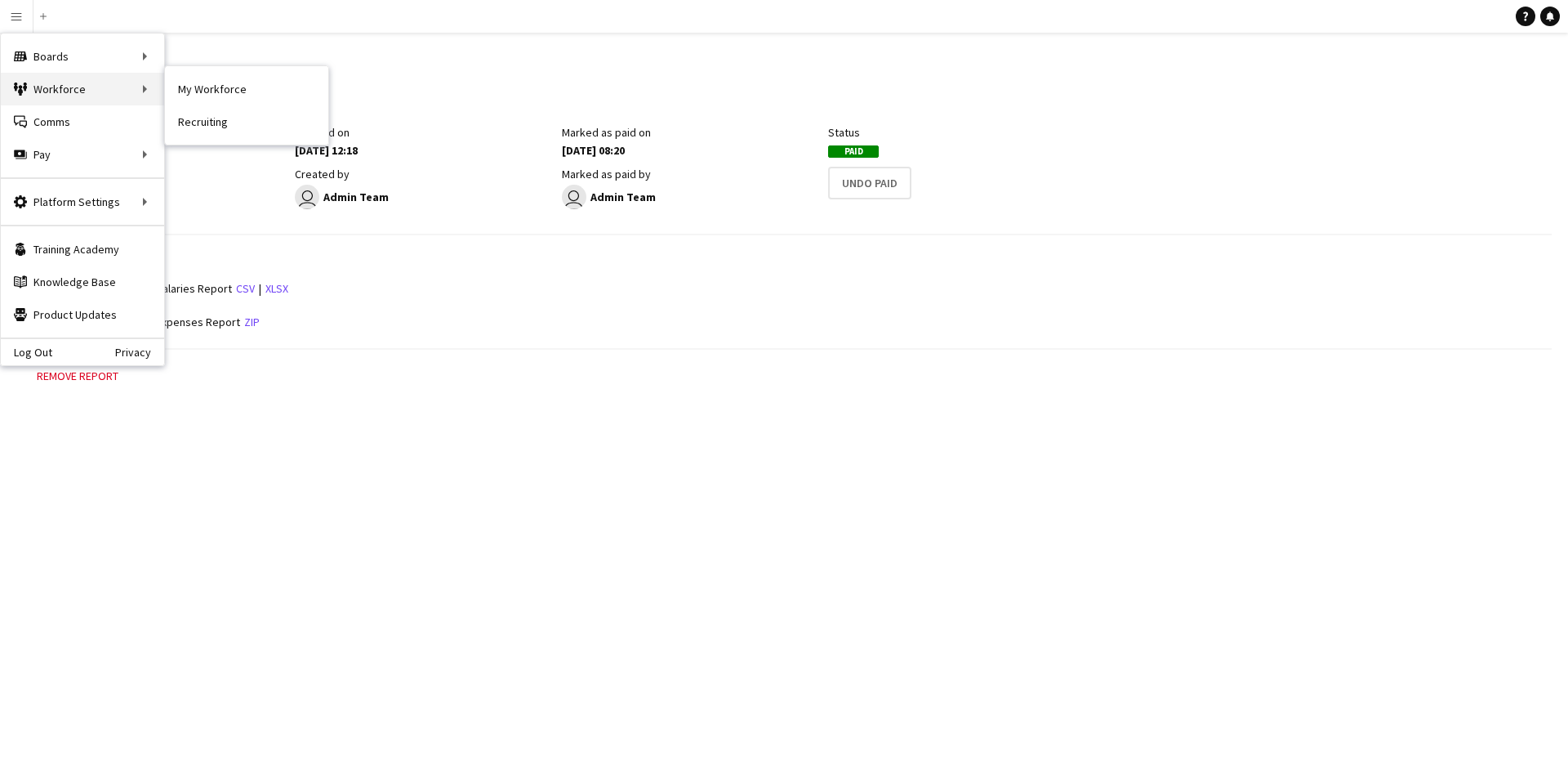
click at [118, 95] on div "Workforce Workforce" at bounding box center [82, 89] width 163 height 33
click at [123, 93] on div "Workforce Workforce" at bounding box center [82, 89] width 163 height 33
click at [204, 93] on link "My Workforce" at bounding box center [246, 89] width 163 height 33
